Goal: Task Accomplishment & Management: Use online tool/utility

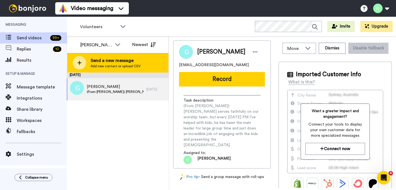
click at [79, 61] on icon at bounding box center [79, 62] width 4 height 5
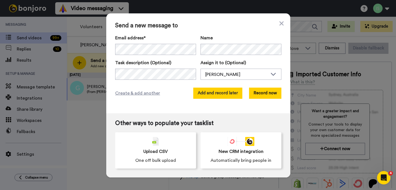
click at [222, 94] on button "Add and record later" at bounding box center [217, 93] width 49 height 11
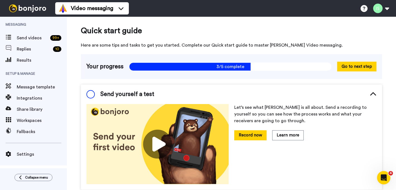
scroll to position [12, 0]
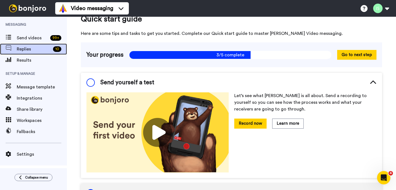
click at [46, 50] on span "Replies" at bounding box center [34, 49] width 34 height 7
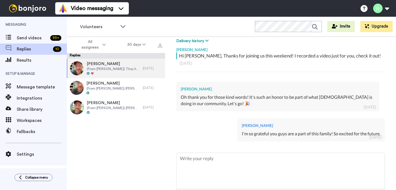
scroll to position [114, 0]
